Goal: Transaction & Acquisition: Purchase product/service

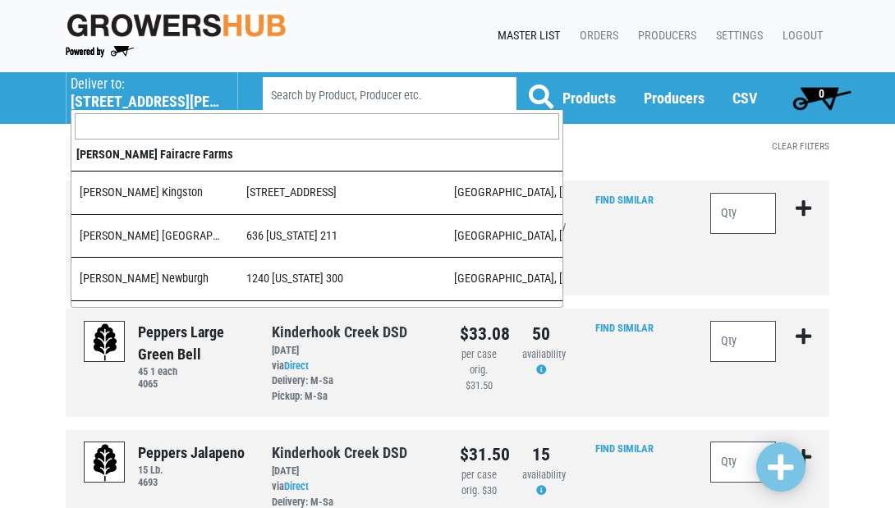
click at [113, 99] on h5 "555 Hubbard Avenue" at bounding box center [146, 102] width 150 height 18
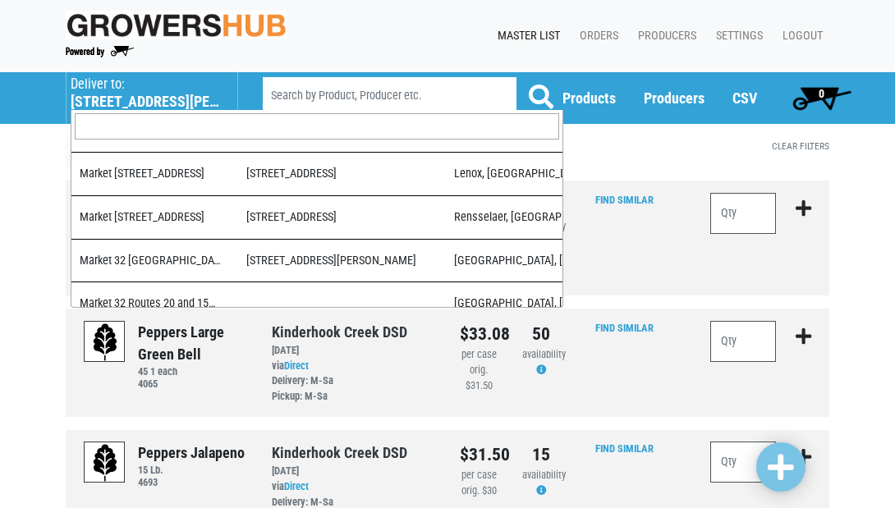
click at [125, 123] on input "search" at bounding box center [317, 126] width 485 height 26
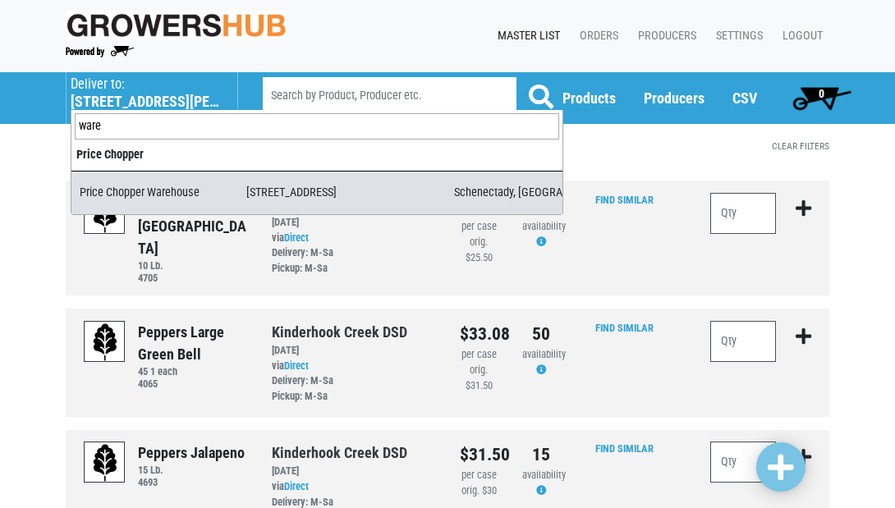
type input "ware"
select select "09c8e42b-1de4-48c1-8f2a-bab80d96e56e"
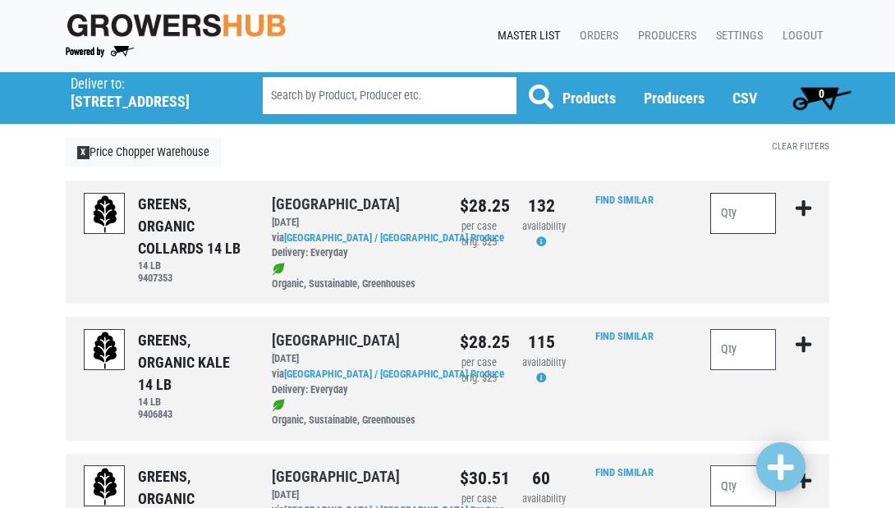
click at [756, 206] on input "number" at bounding box center [744, 213] width 66 height 41
type input "2"
click at [731, 348] on input "number" at bounding box center [744, 349] width 66 height 41
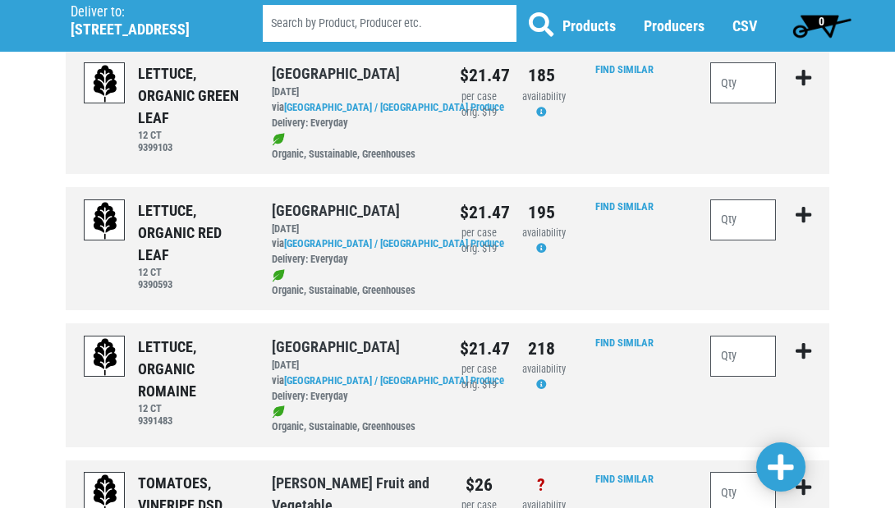
scroll to position [544, 0]
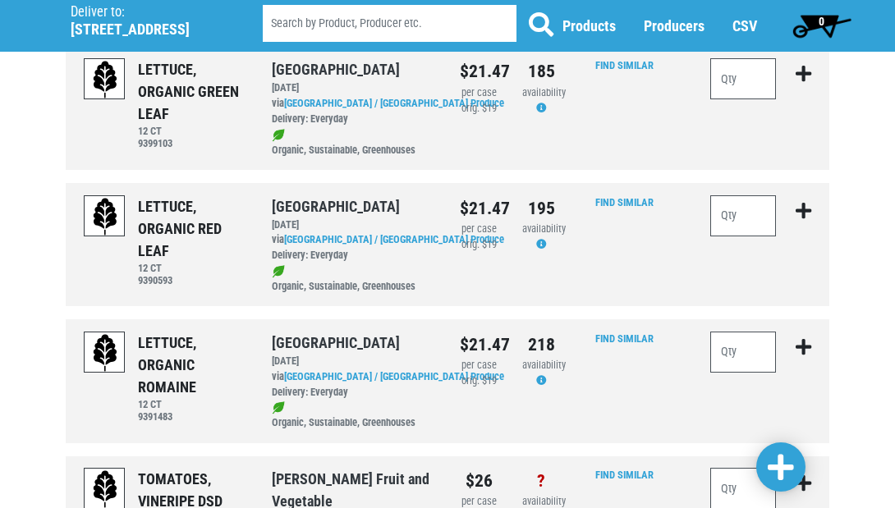
type input "12"
click at [734, 332] on input "number" at bounding box center [744, 352] width 66 height 41
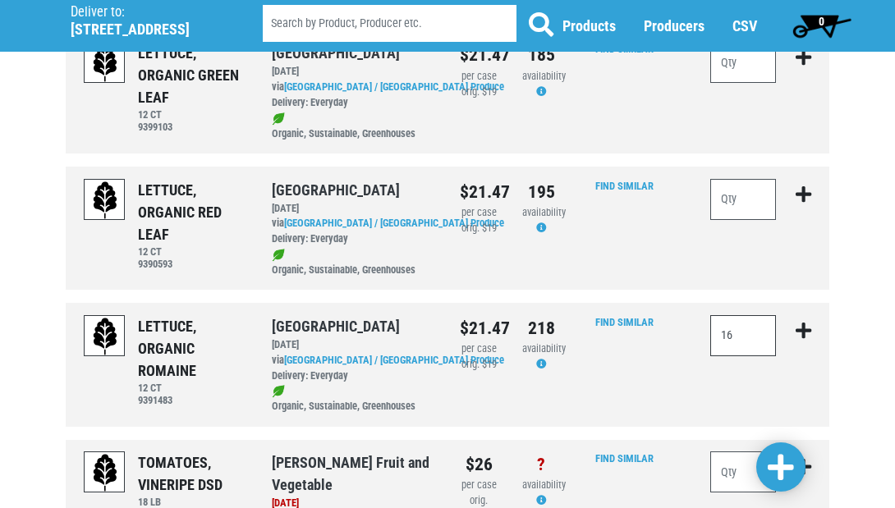
scroll to position [555, 0]
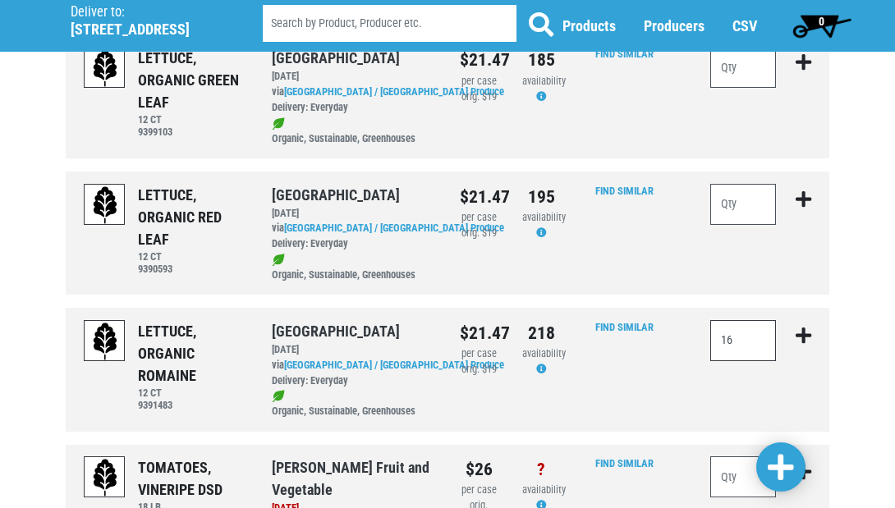
type input "16"
click at [741, 186] on input "number" at bounding box center [744, 204] width 66 height 41
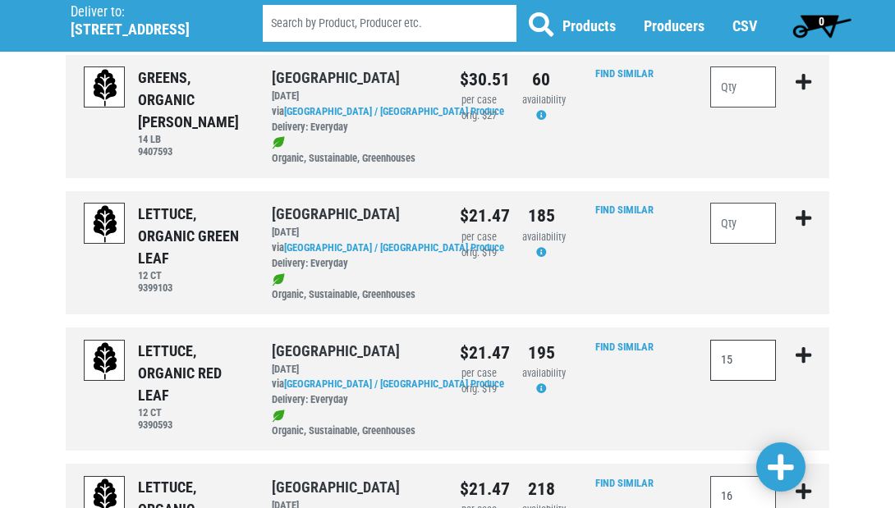
scroll to position [393, 0]
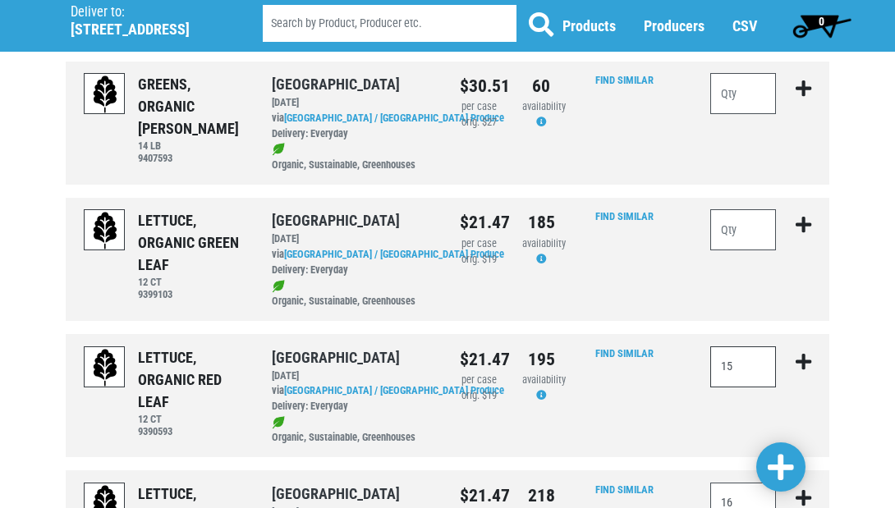
type input "15"
click at [743, 217] on input "number" at bounding box center [744, 229] width 66 height 41
type input "7"
click at [784, 465] on span at bounding box center [781, 468] width 26 height 30
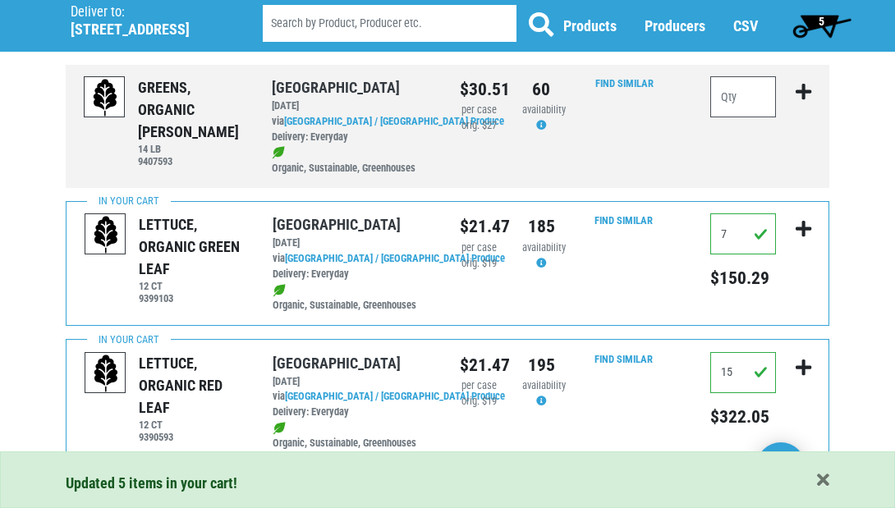
click at [815, 22] on span "5" at bounding box center [821, 25] width 73 height 33
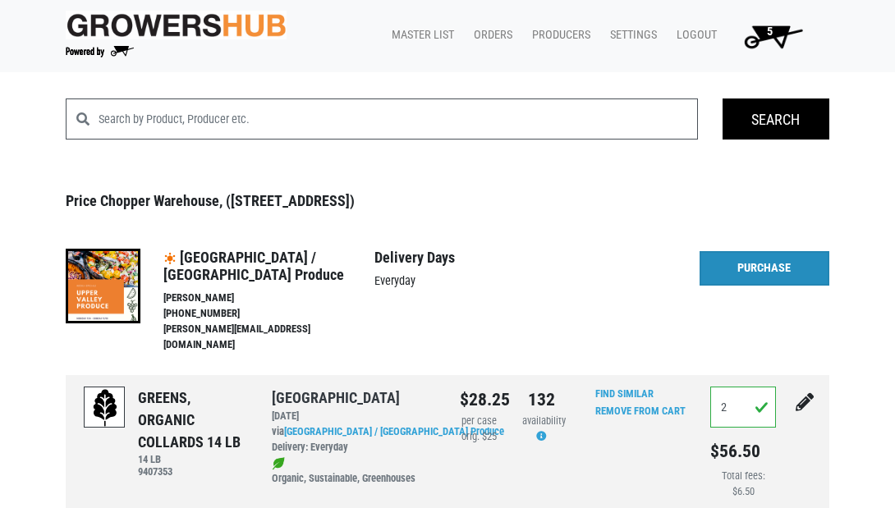
click at [742, 267] on link "Purchase" at bounding box center [765, 268] width 130 height 34
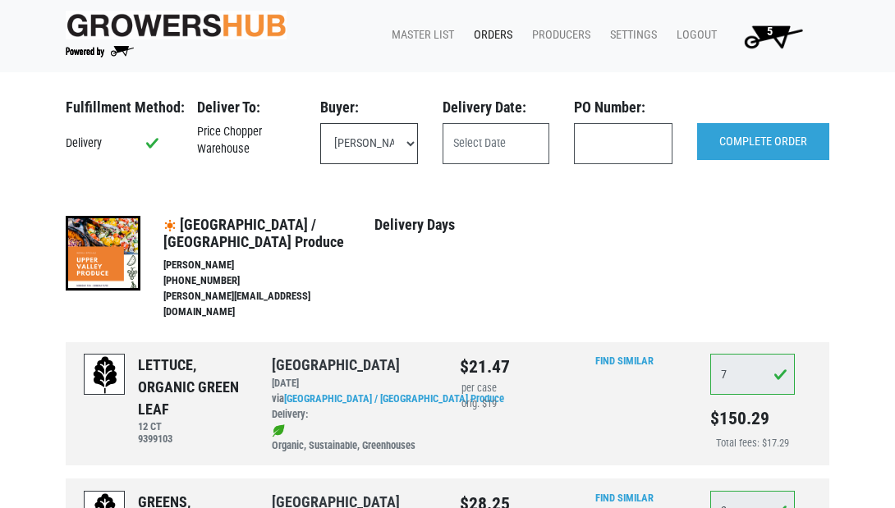
select select "eadb7b86-3440-4ccf-b1a2-9cf7cd704454"
click at [509, 143] on input "text" at bounding box center [496, 143] width 107 height 41
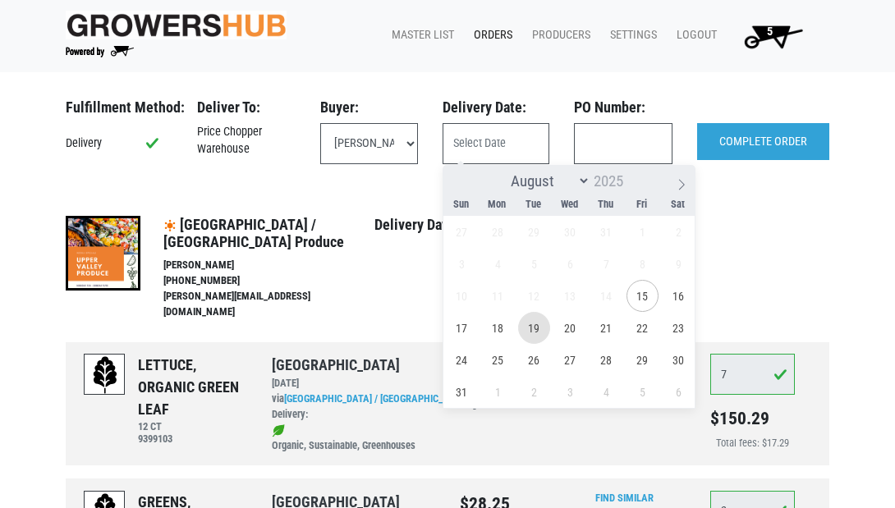
click at [527, 324] on span "19" at bounding box center [534, 328] width 32 height 32
type input "2025-08-19"
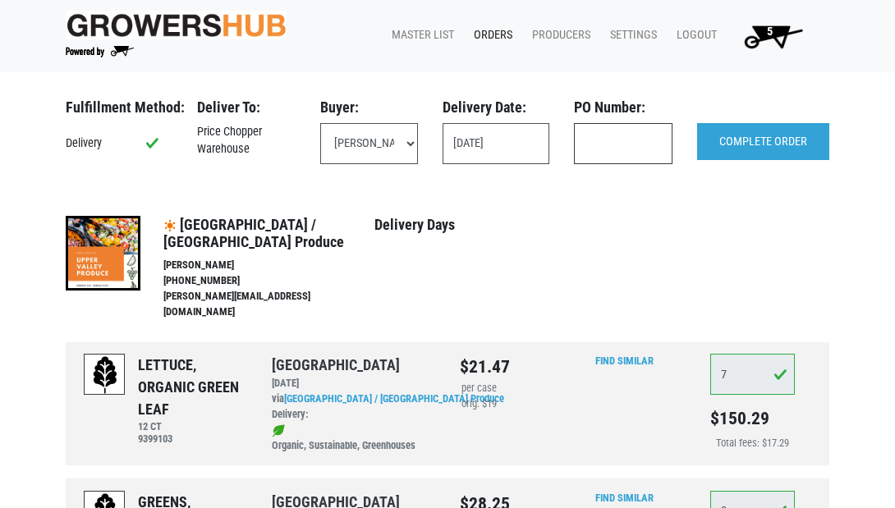
click at [624, 141] on input "text" at bounding box center [623, 143] width 99 height 41
type input "111320"
click at [751, 144] on input "COMPLETE ORDER" at bounding box center [763, 142] width 132 height 38
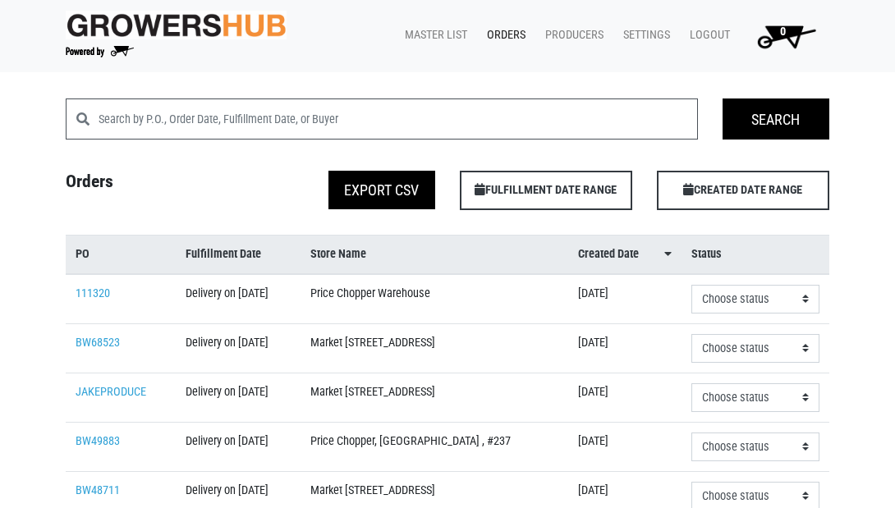
click at [496, 34] on link "Orders" at bounding box center [503, 35] width 58 height 31
click at [436, 31] on link "Master List" at bounding box center [433, 35] width 82 height 31
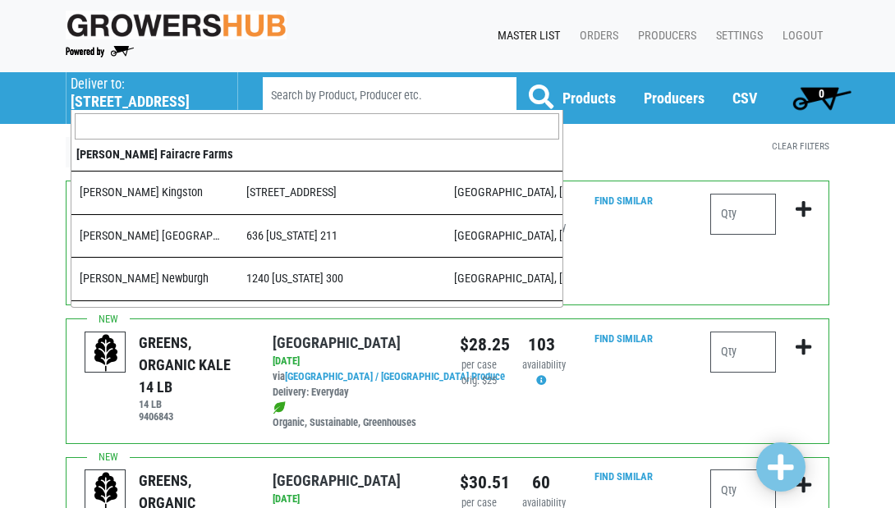
click at [154, 88] on p "Deliver to:" at bounding box center [146, 84] width 150 height 16
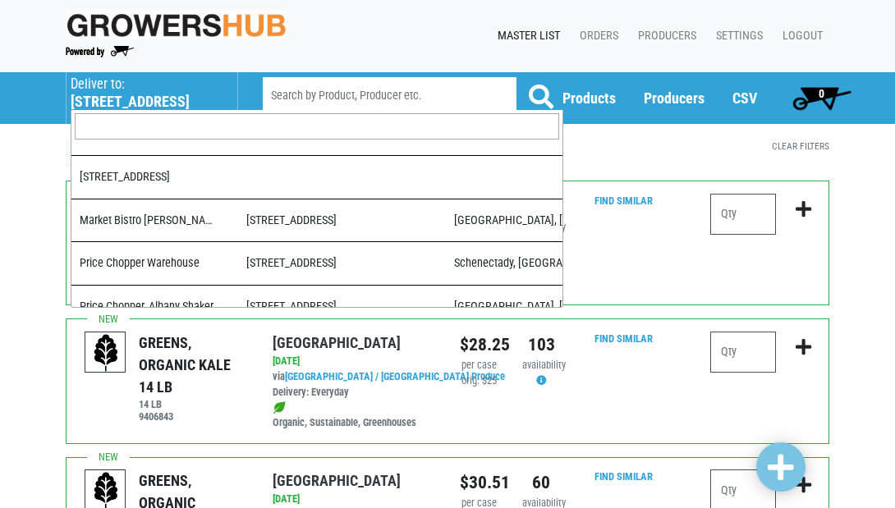
click at [148, 119] on input "search" at bounding box center [317, 126] width 485 height 26
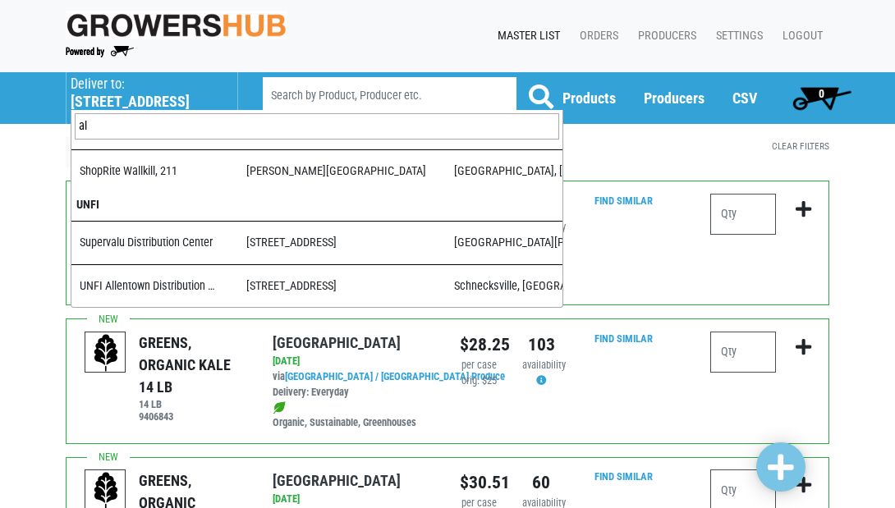
scroll to position [0, 0]
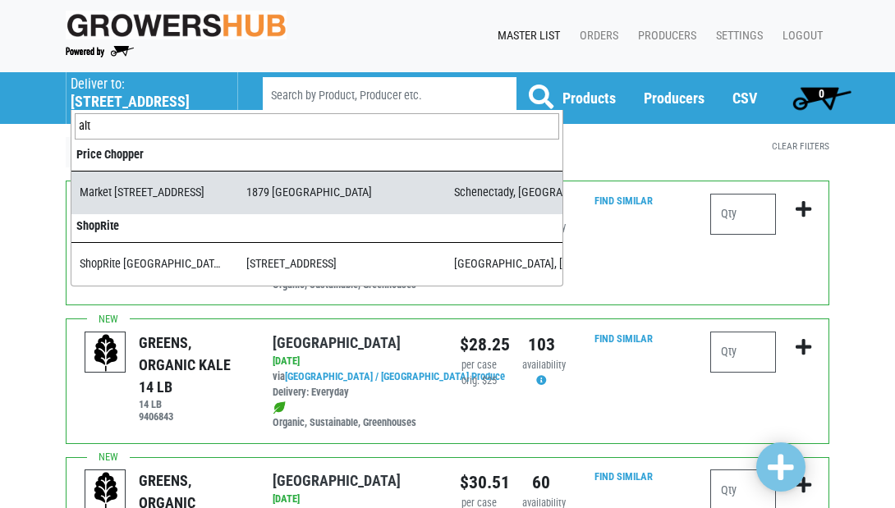
type input "alt"
select select "276ffe78-500f-4a7a-a594-15c6a6ec89cb"
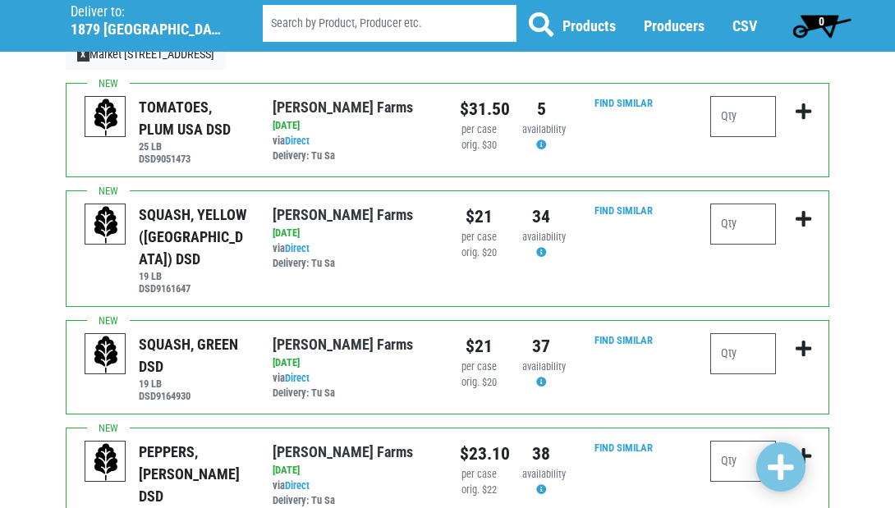
scroll to position [100, 0]
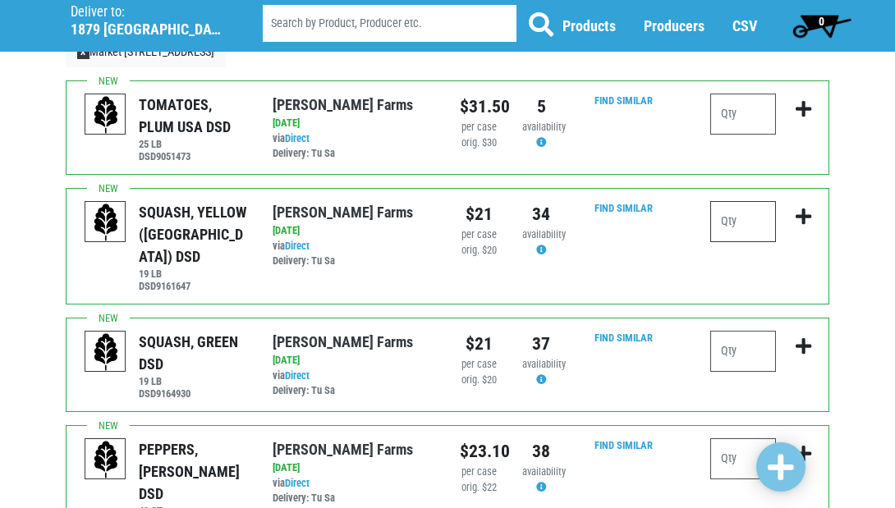
click at [756, 225] on input "number" at bounding box center [744, 221] width 66 height 41
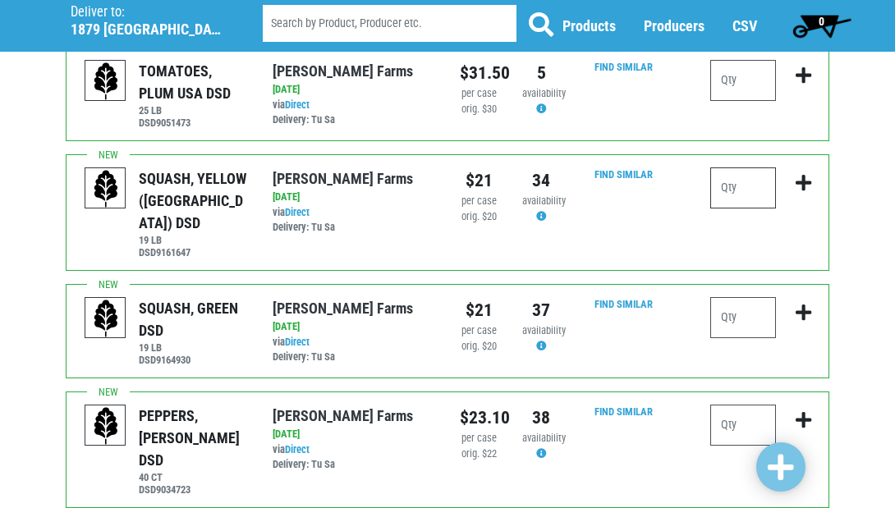
scroll to position [135, 0]
click at [738, 182] on input "number" at bounding box center [744, 187] width 66 height 41
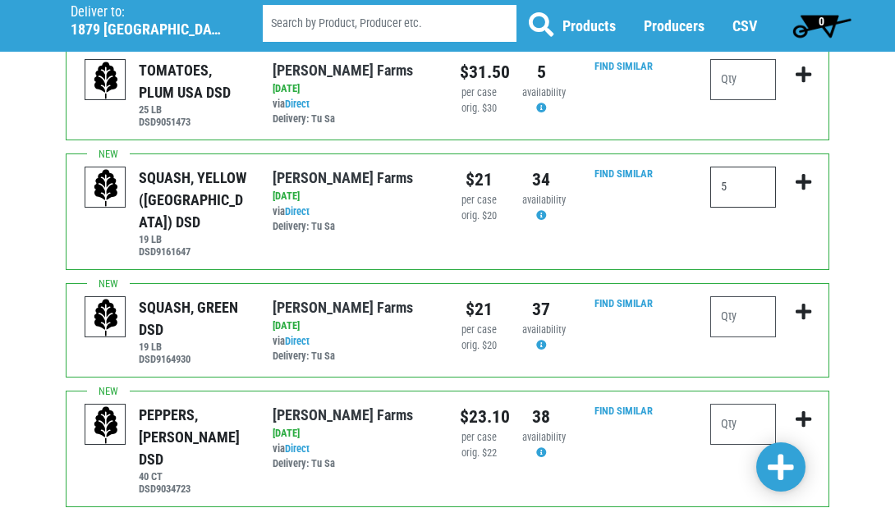
type input "5"
click at [733, 305] on input "number" at bounding box center [744, 317] width 66 height 41
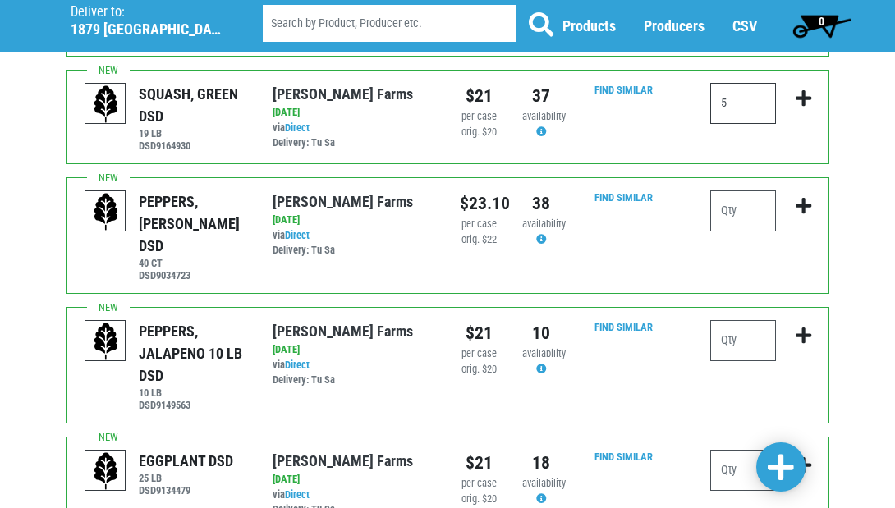
scroll to position [351, 0]
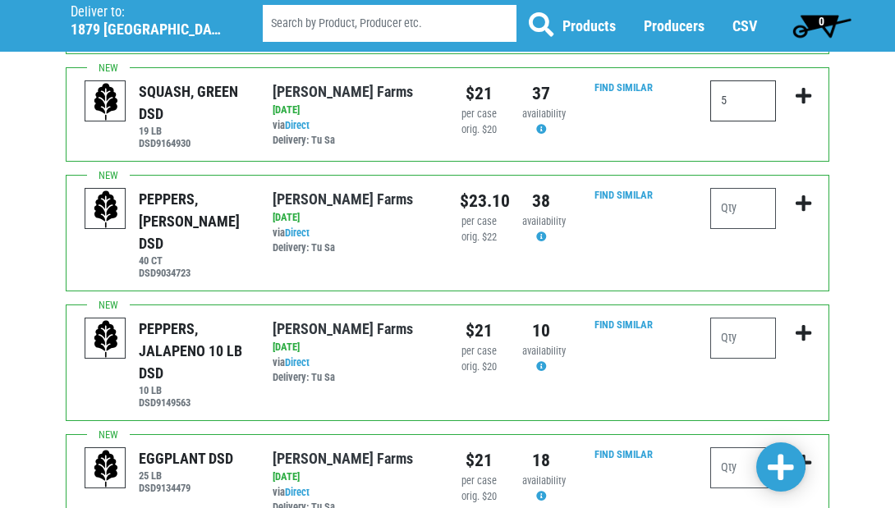
type input "5"
click at [737, 448] on input "number" at bounding box center [744, 468] width 66 height 41
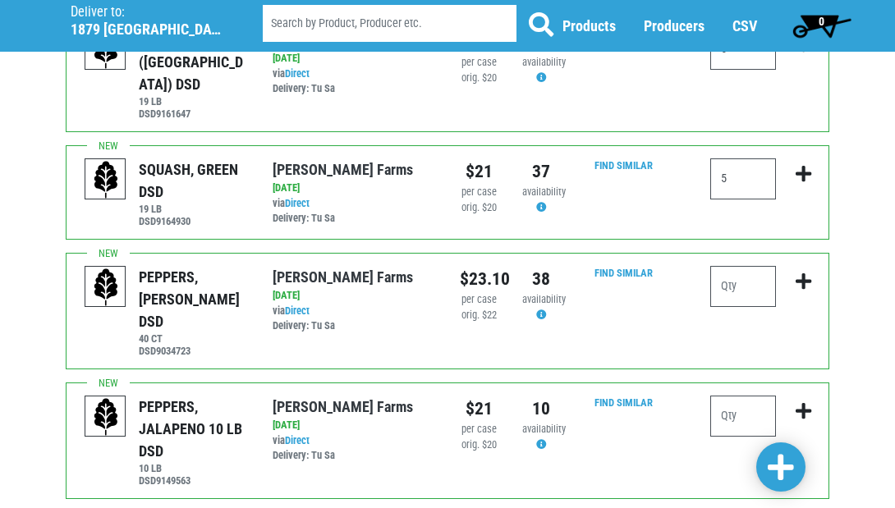
scroll to position [283, 0]
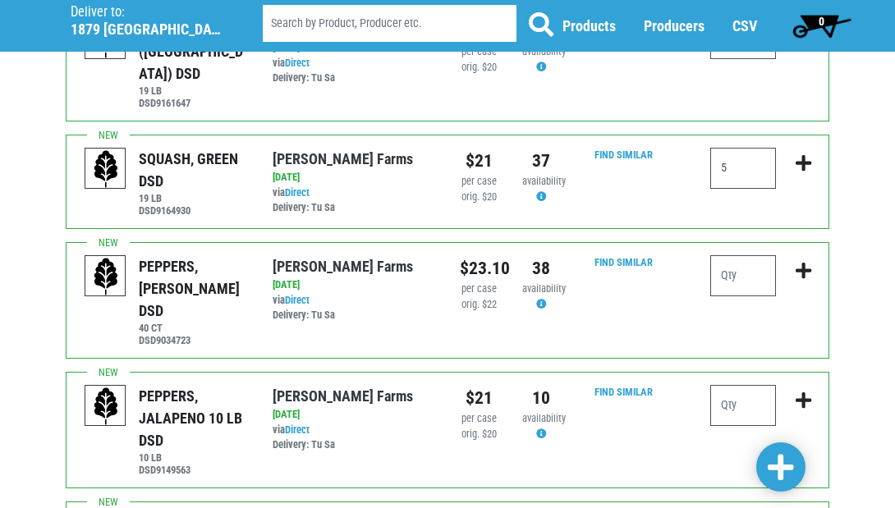
type input "2"
click at [778, 467] on span at bounding box center [781, 468] width 26 height 30
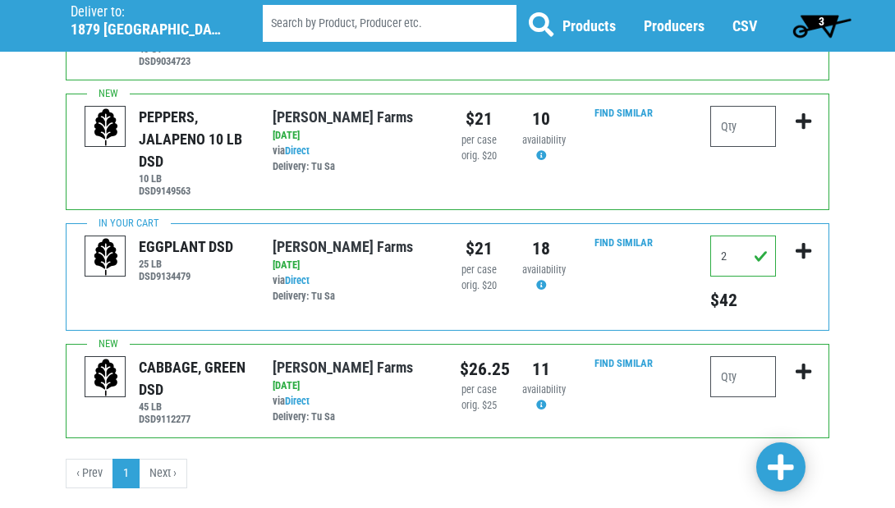
scroll to position [573, 0]
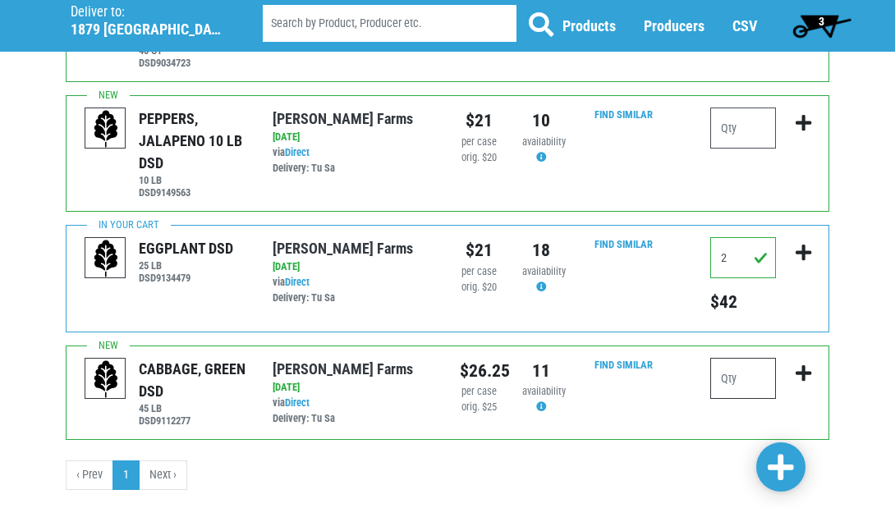
click at [749, 358] on input "number" at bounding box center [744, 378] width 66 height 41
type input "3"
click at [785, 462] on span at bounding box center [781, 468] width 26 height 30
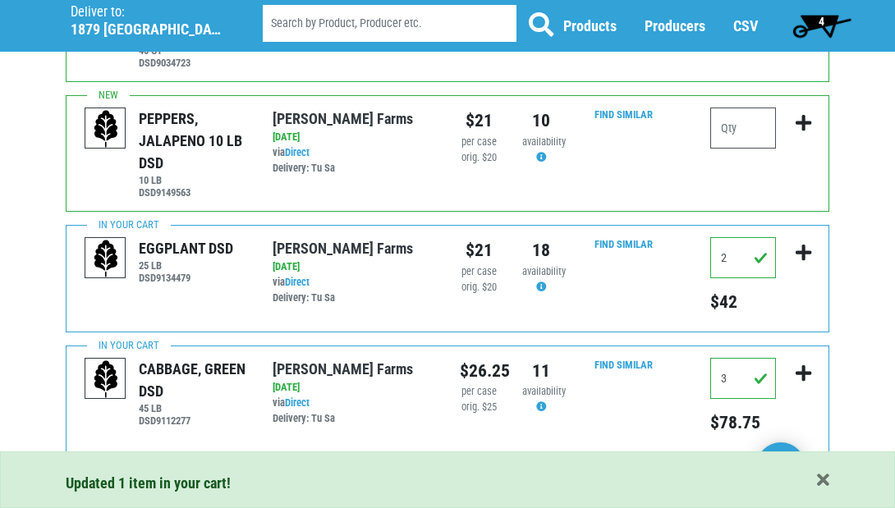
click at [822, 26] on span "4" at bounding box center [822, 21] width 6 height 13
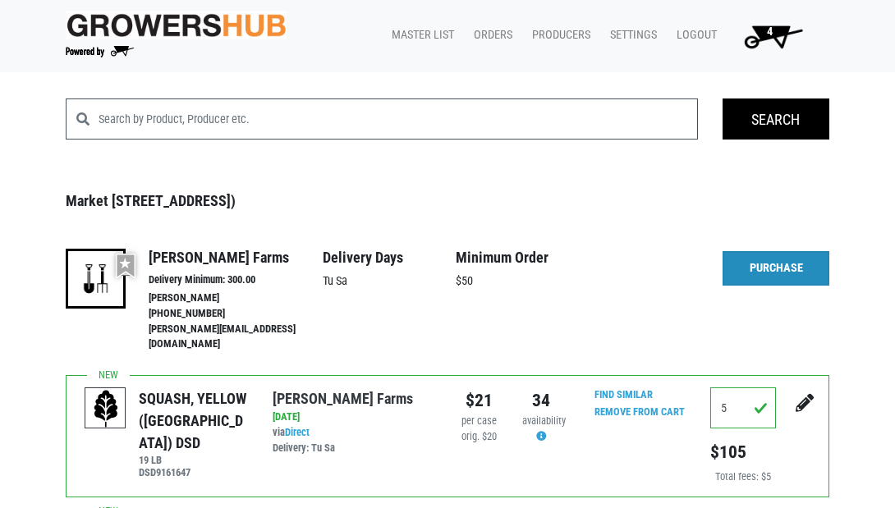
click at [771, 269] on link "Purchase" at bounding box center [776, 268] width 107 height 34
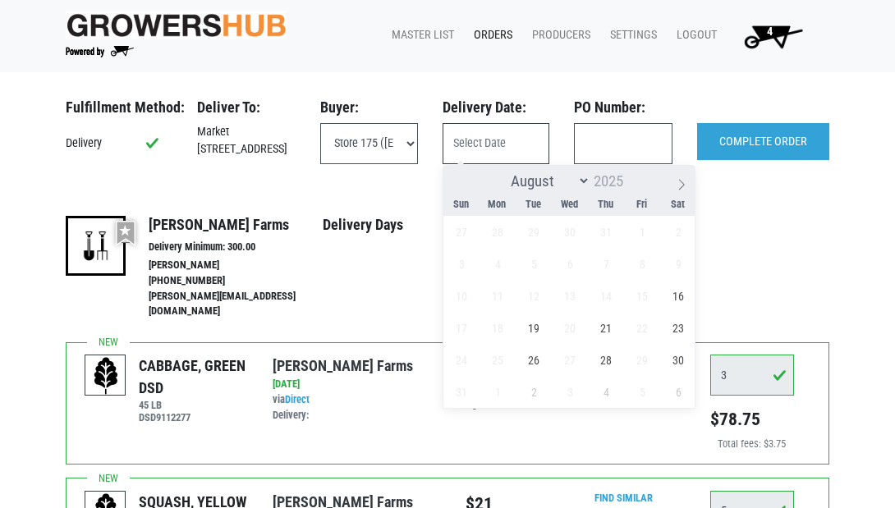
click at [495, 144] on input "text" at bounding box center [496, 143] width 107 height 41
click at [679, 301] on span "16" at bounding box center [679, 296] width 32 height 32
type input "2025-08-16"
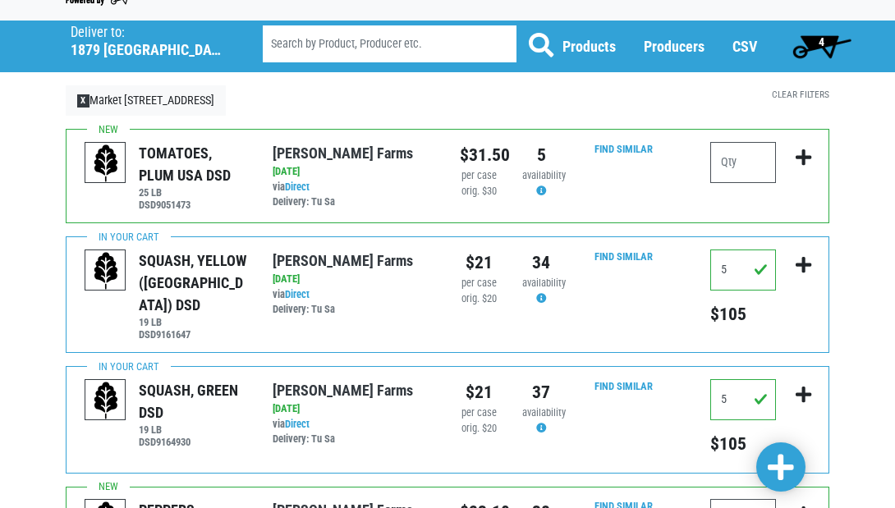
scroll to position [53, 0]
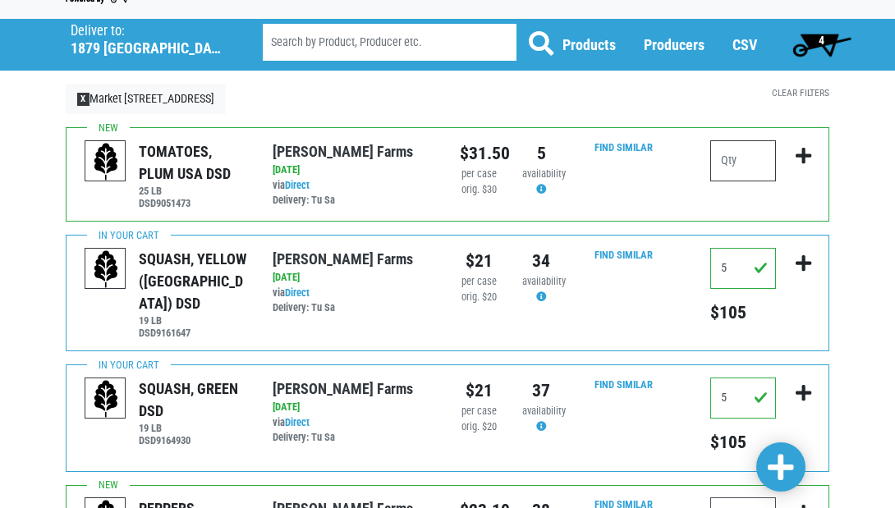
click at [742, 153] on input "number" at bounding box center [744, 160] width 66 height 41
type input "3"
click at [775, 474] on span at bounding box center [781, 468] width 26 height 30
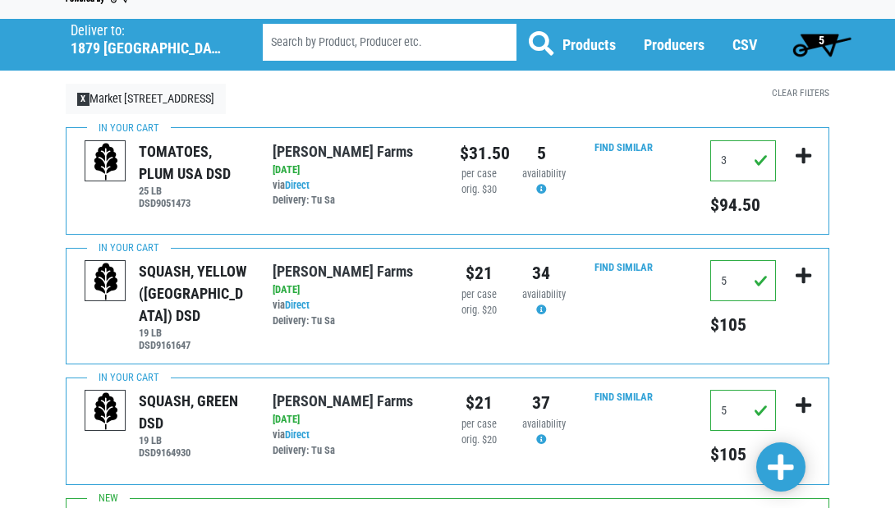
click at [780, 463] on span at bounding box center [781, 468] width 26 height 30
click at [819, 39] on span "5" at bounding box center [822, 40] width 6 height 13
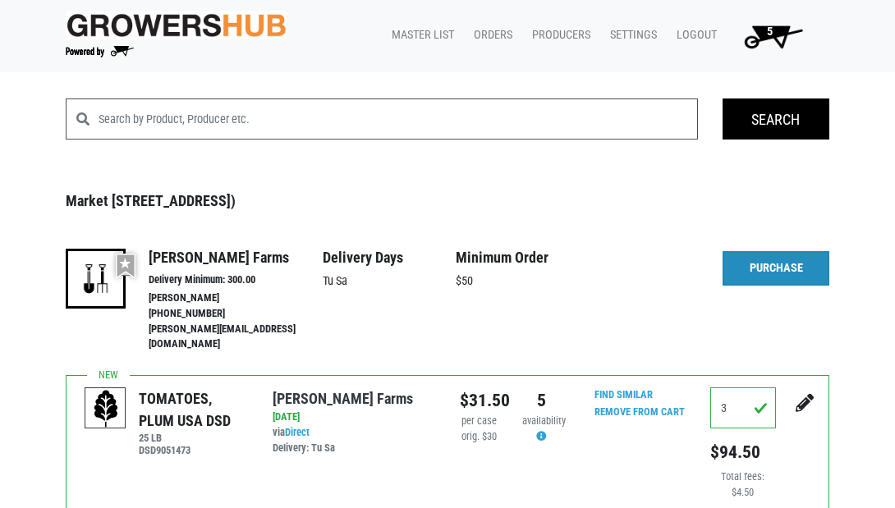
click at [772, 268] on link "Purchase" at bounding box center [776, 268] width 107 height 34
click at [771, 33] on span "5" at bounding box center [770, 32] width 6 height 14
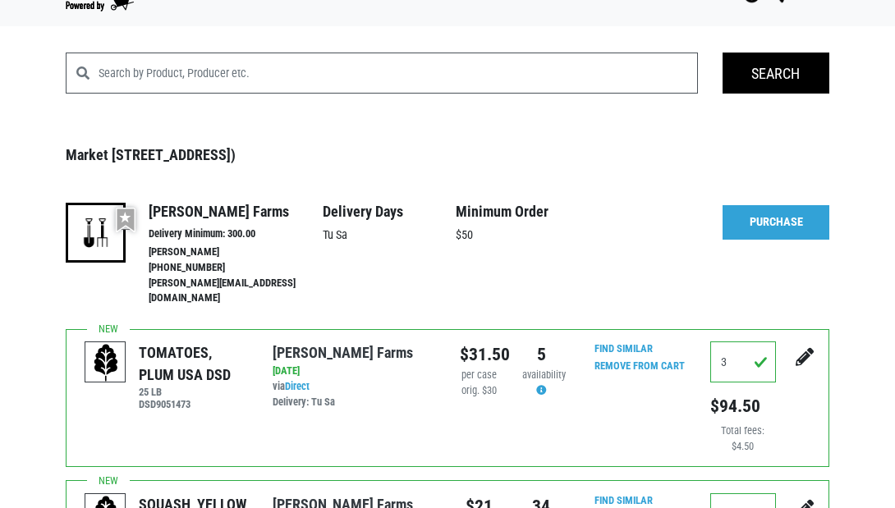
scroll to position [30, 0]
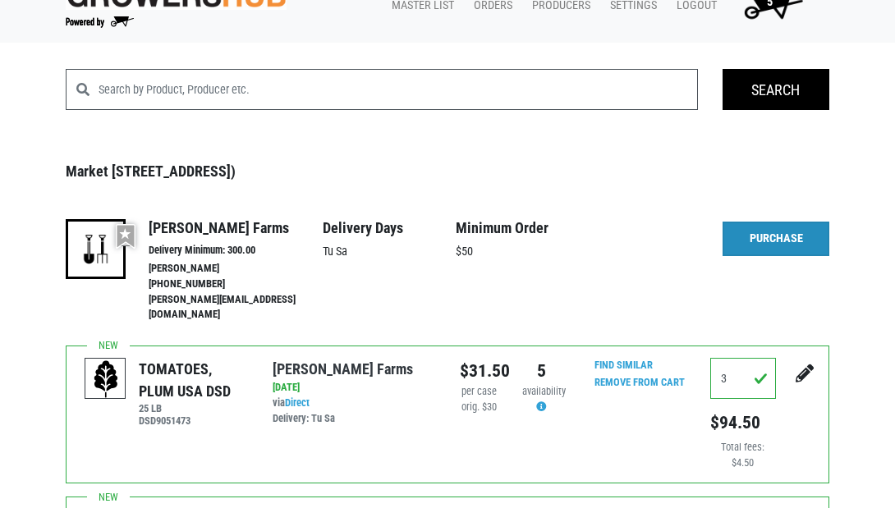
click at [774, 240] on link "Purchase" at bounding box center [776, 239] width 107 height 34
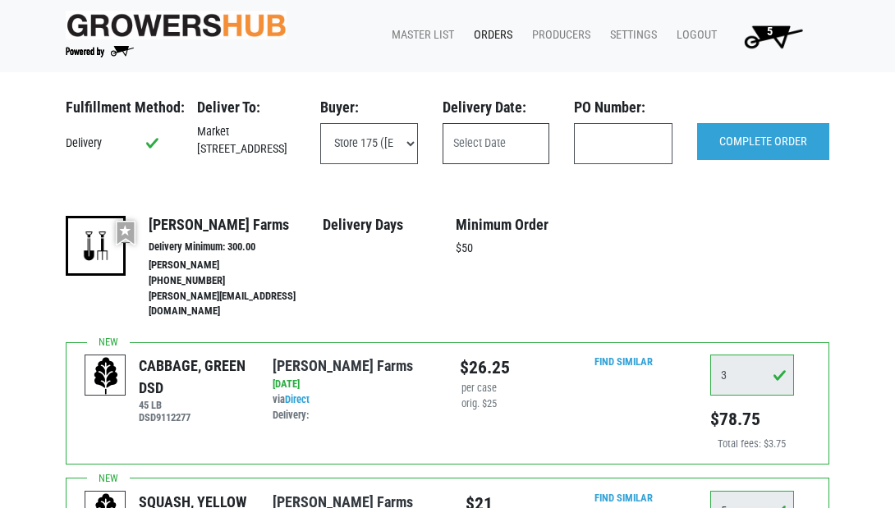
click at [485, 158] on input "text" at bounding box center [496, 143] width 107 height 41
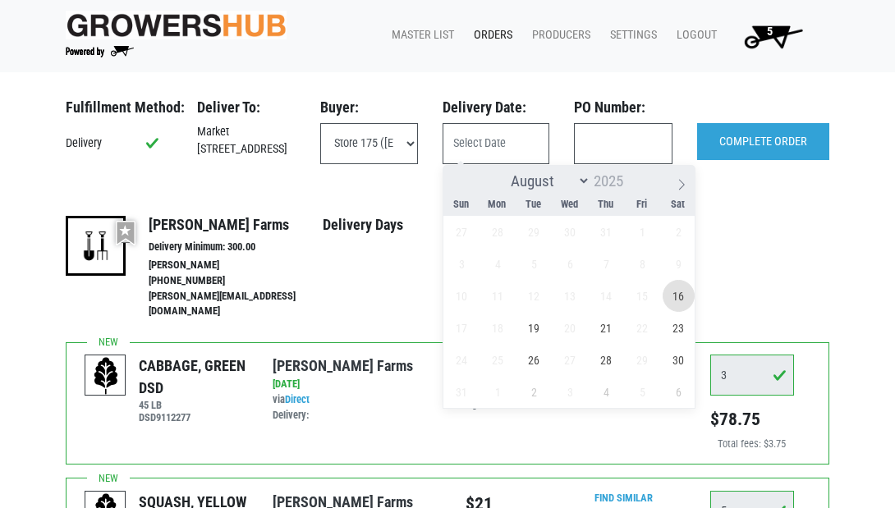
click at [686, 297] on span "16" at bounding box center [679, 296] width 32 height 32
type input "2025-08-16"
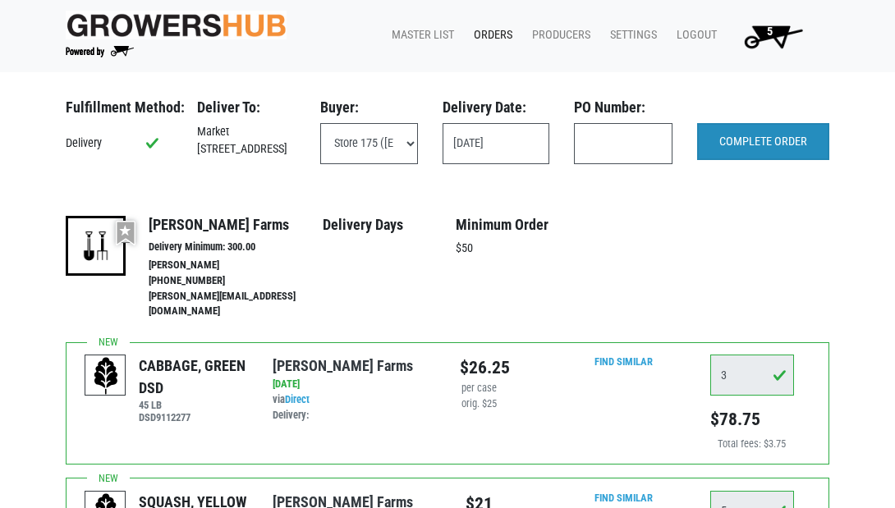
click at [759, 145] on input "COMPLETE ORDER" at bounding box center [763, 142] width 132 height 38
